Goal: Transaction & Acquisition: Subscribe to service/newsletter

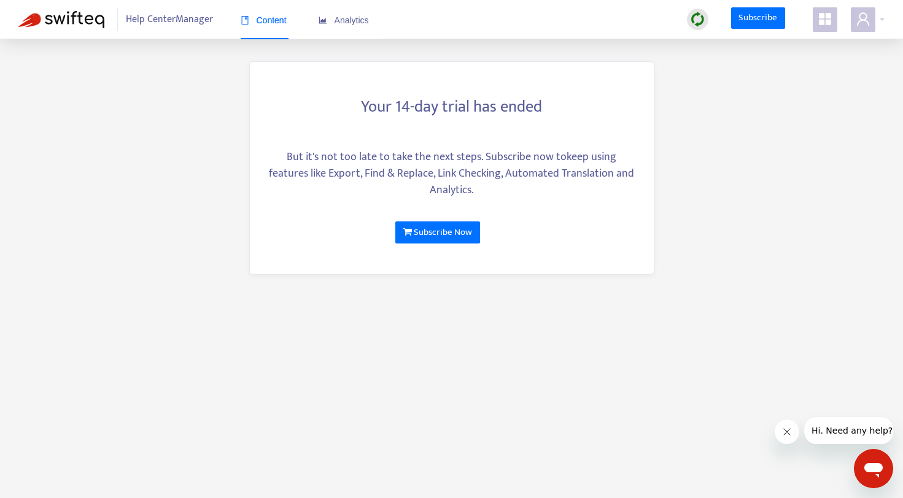
click at [171, 24] on span "Help Center Manager" at bounding box center [169, 19] width 87 height 23
click at [858, 21] on icon "user" at bounding box center [863, 18] width 12 height 13
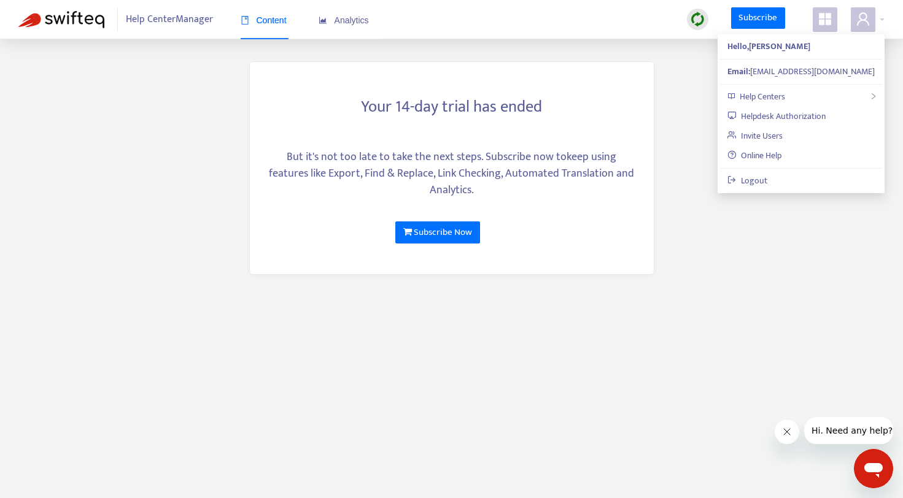
click at [170, 25] on span "Help Center Manager" at bounding box center [169, 19] width 87 height 23
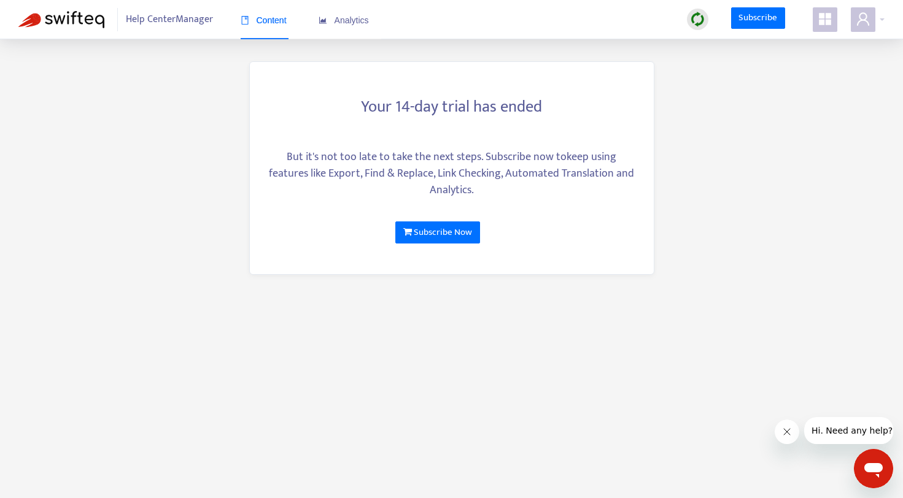
click at [45, 28] on div "Help Center Manager Content Analytics" at bounding box center [208, 19] width 380 height 39
click at [66, 16] on img at bounding box center [61, 19] width 86 height 17
click at [861, 18] on icon "user" at bounding box center [862, 19] width 15 height 15
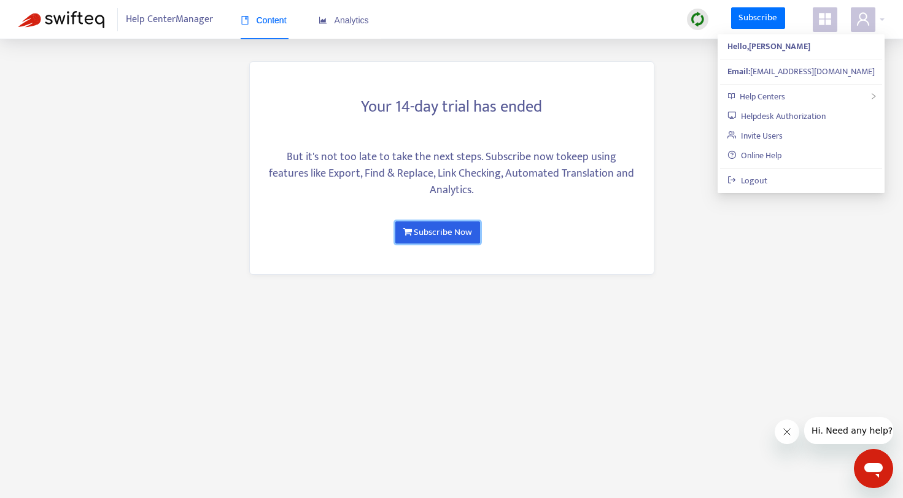
click at [459, 233] on link "Subscribe Now" at bounding box center [437, 232] width 84 height 22
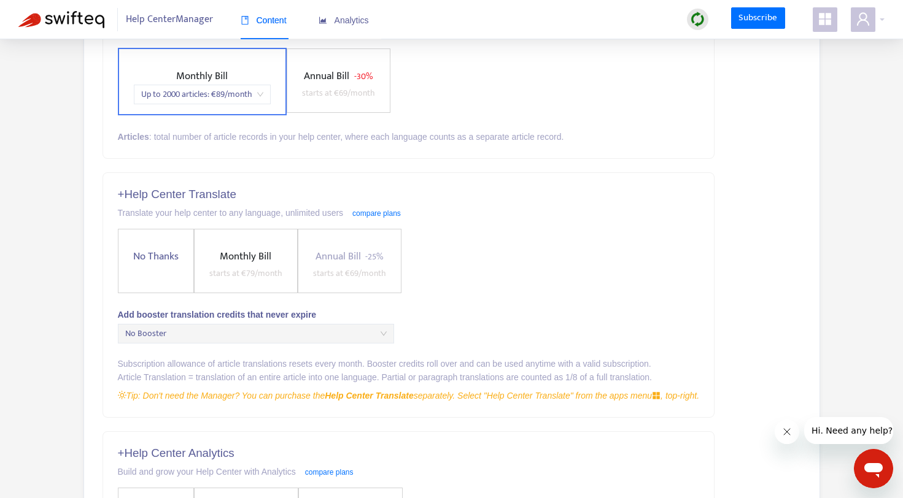
scroll to position [166, 0]
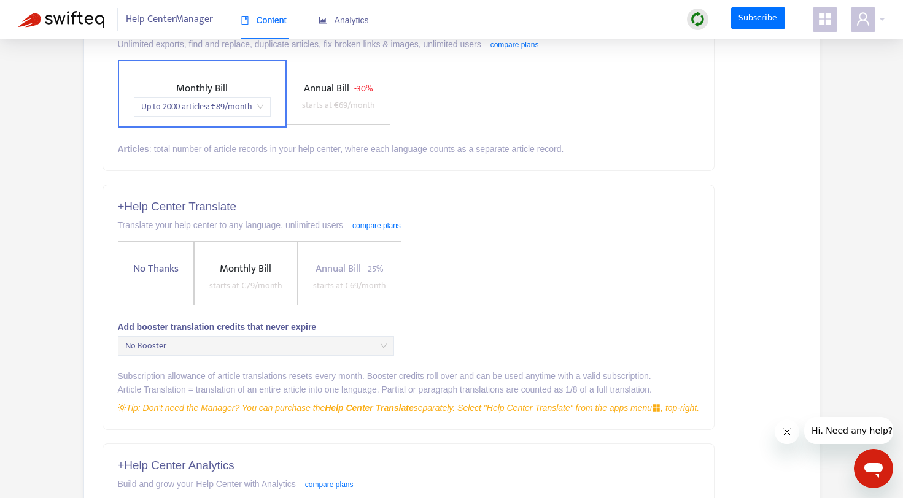
click at [166, 282] on label "No Thanks" at bounding box center [156, 273] width 76 height 64
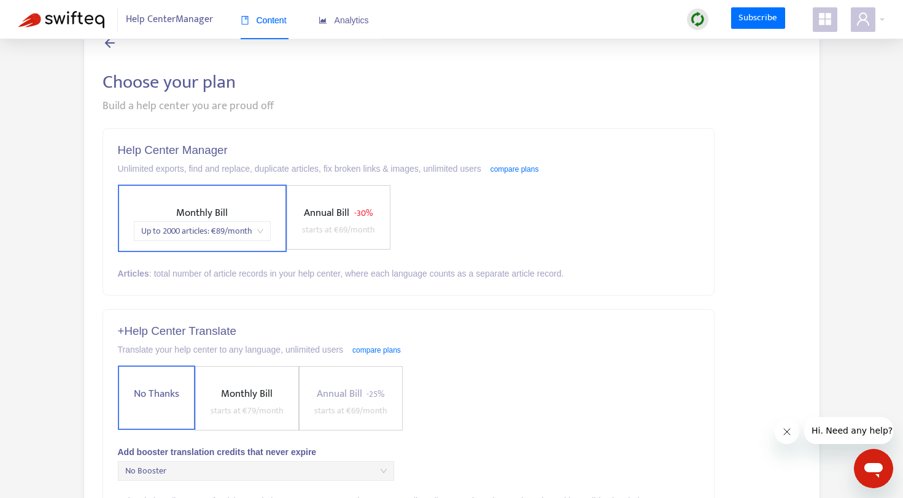
scroll to position [0, 0]
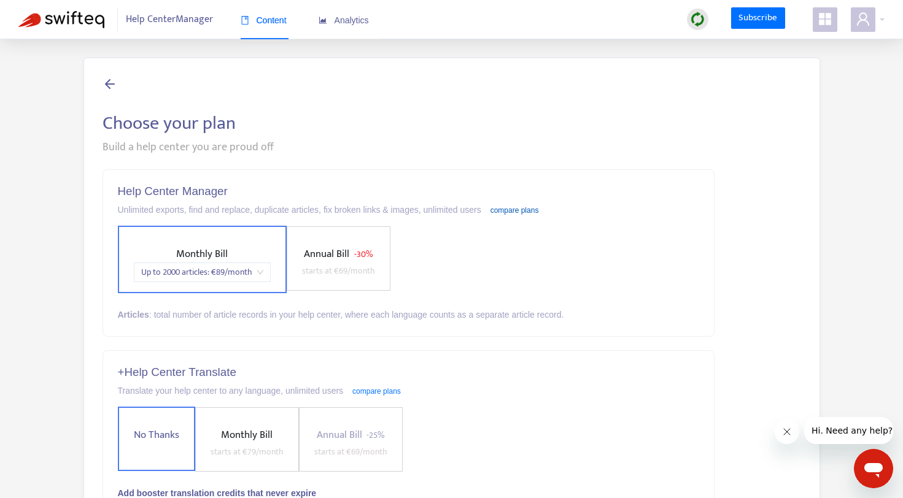
click at [538, 214] on link "compare plans" at bounding box center [514, 210] width 48 height 9
